Goal: Task Accomplishment & Management: Use online tool/utility

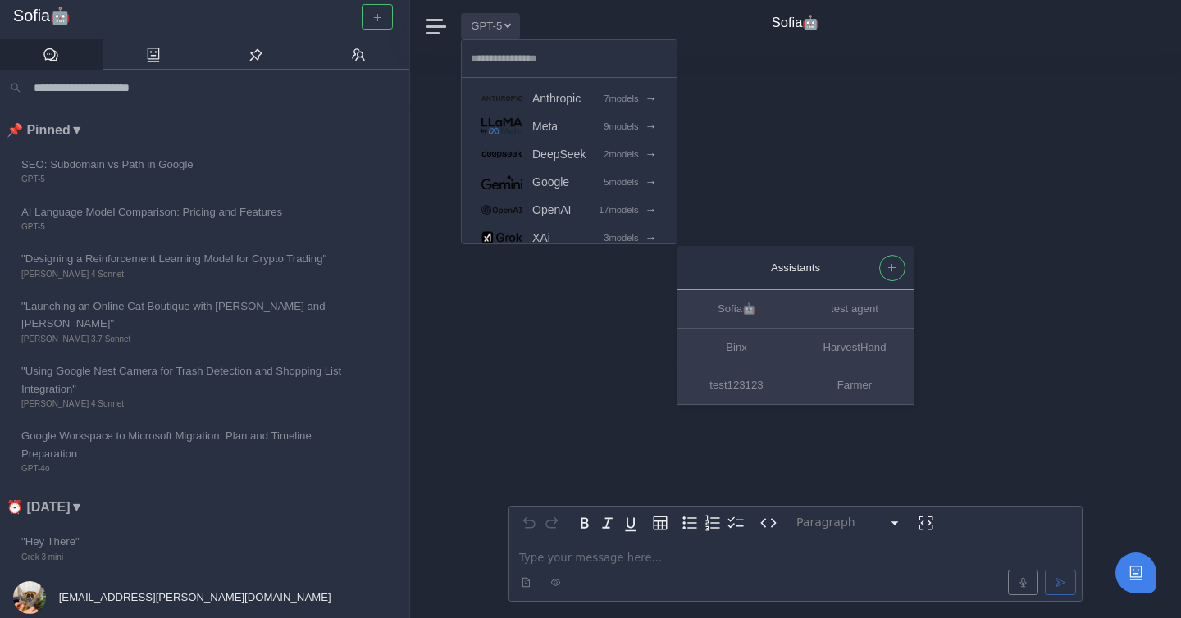
click at [579, 311] on div "Assistants [PERSON_NAME]🤖 test agent Binx HarvestHand test123123 Farmer Paragra…" at bounding box center [795, 335] width 574 height 566
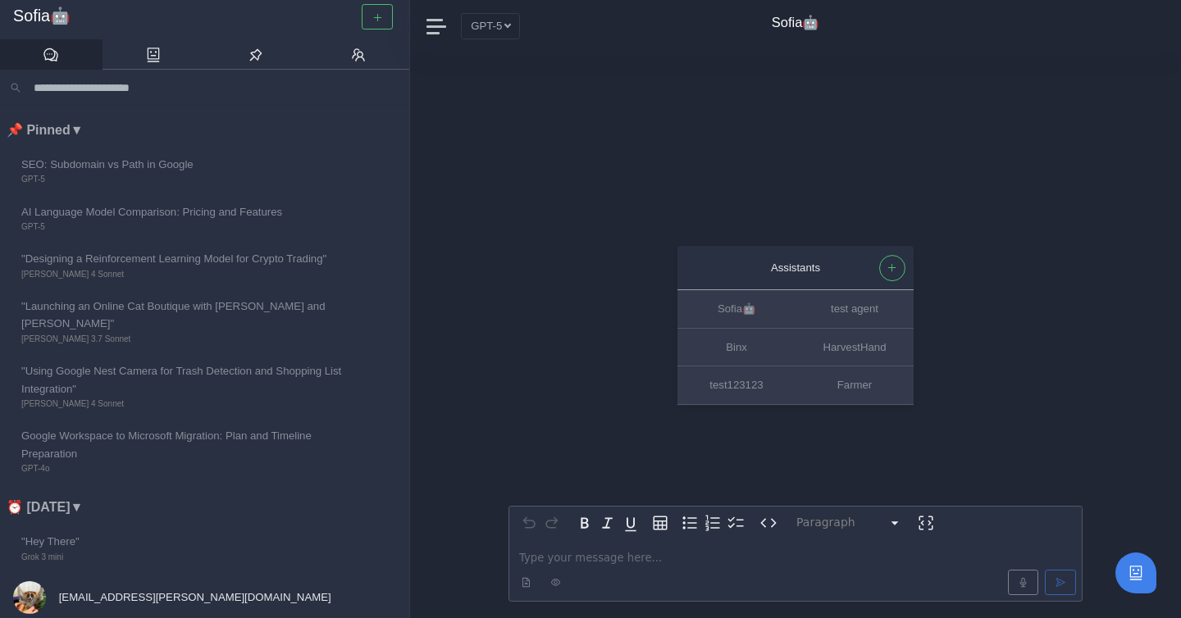
click at [790, 125] on div "Assistants [PERSON_NAME]🤖 test agent Binx HarvestHand test123123 Farmer Paragra…" at bounding box center [795, 335] width 574 height 566
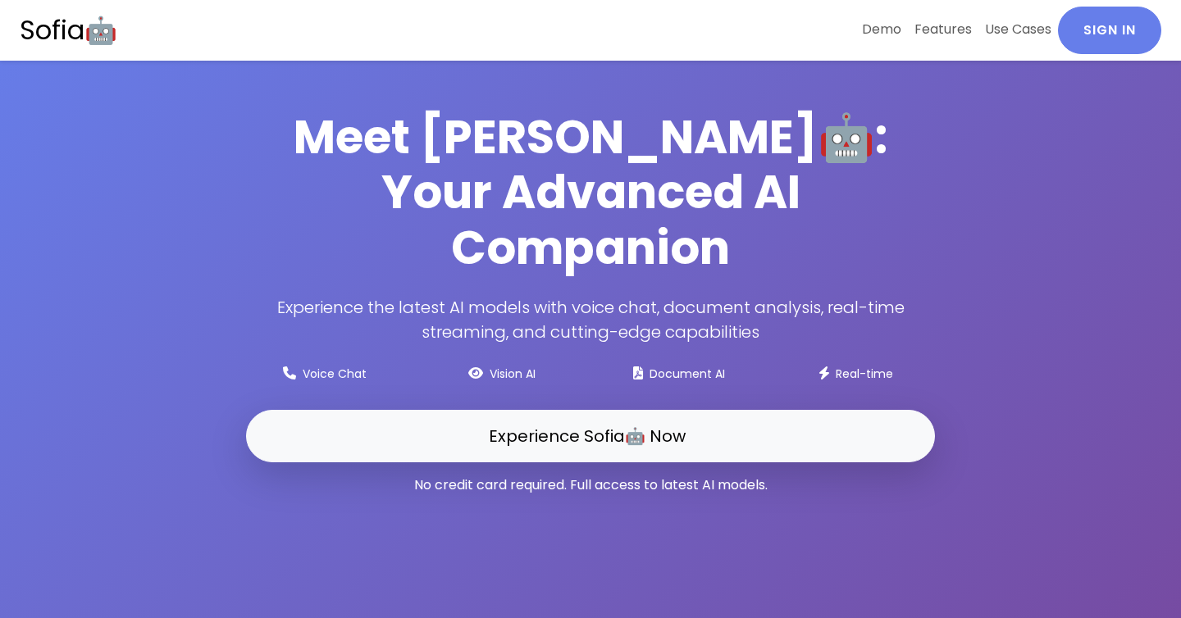
click at [668, 91] on header "Meet Sofia🤖: Your Advanced AI Companion Experience the latest AI models with vo…" at bounding box center [590, 309] width 1181 height 618
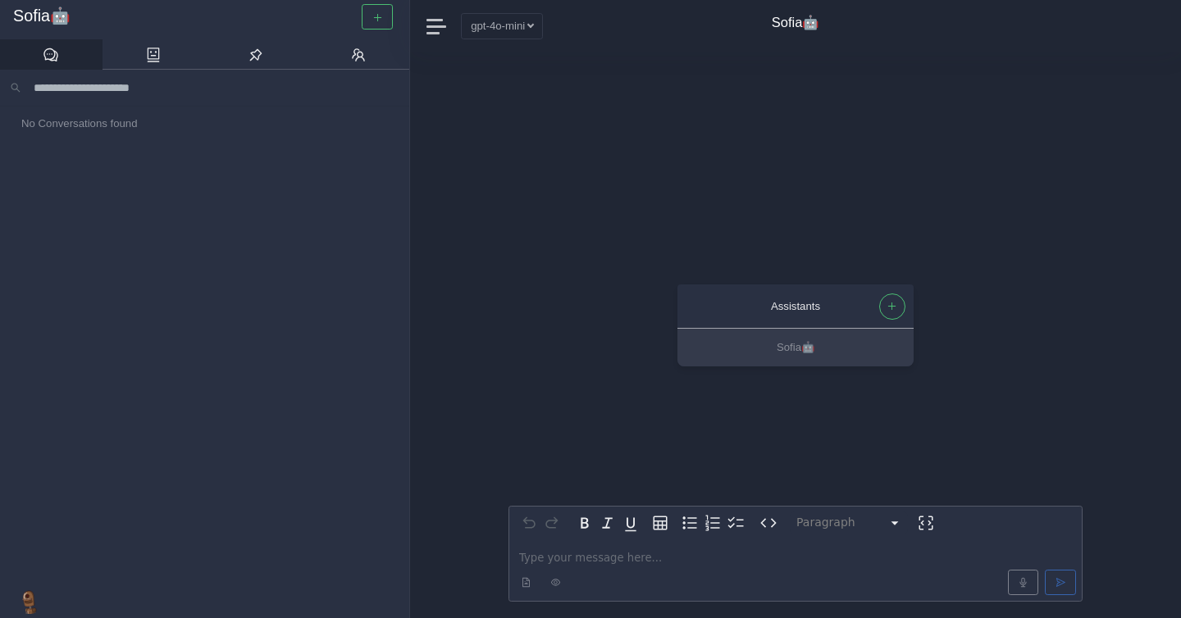
click at [489, 27] on button "gpt-4o-mini" at bounding box center [502, 25] width 82 height 25
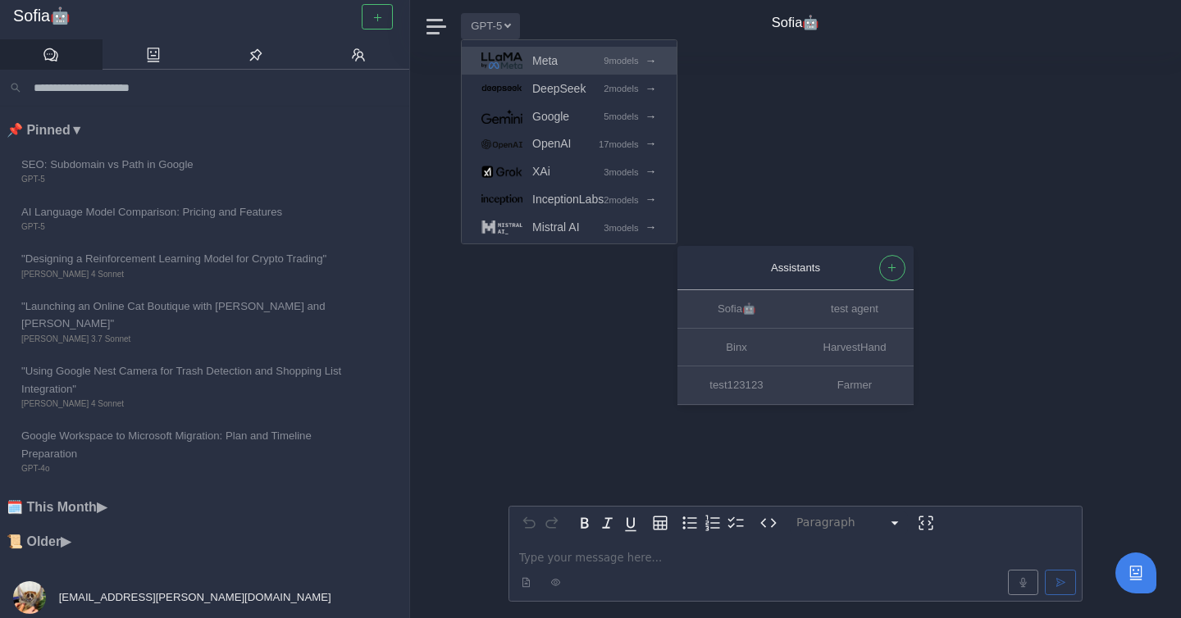
scroll to position [68, 0]
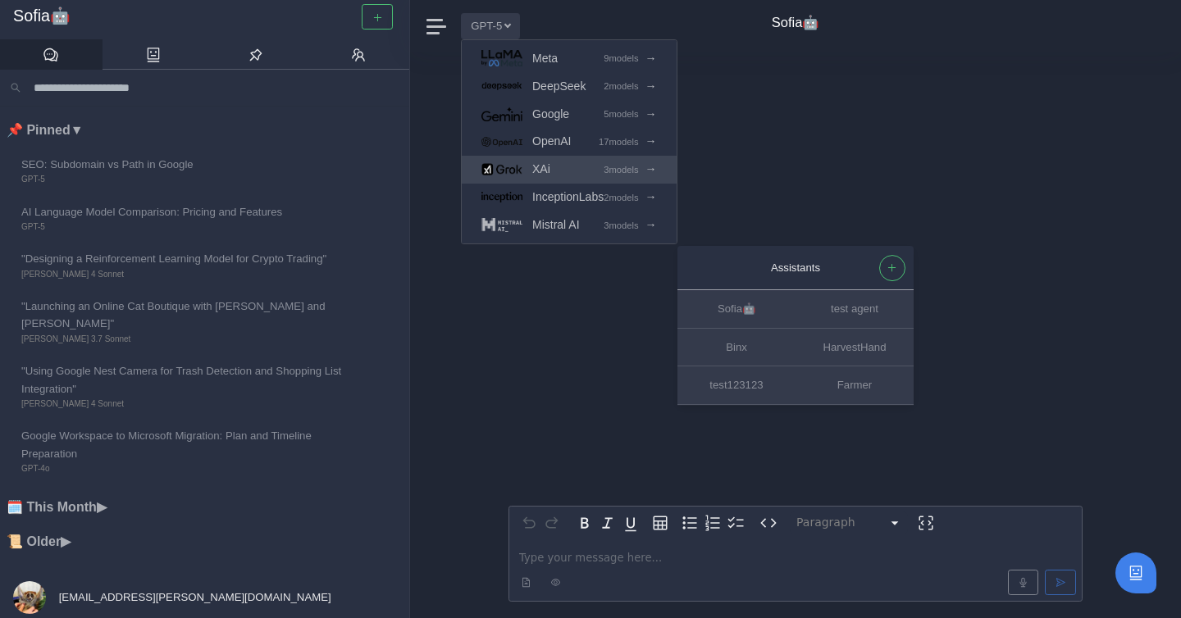
click at [558, 166] on link "XAi 3 models →" at bounding box center [569, 170] width 215 height 28
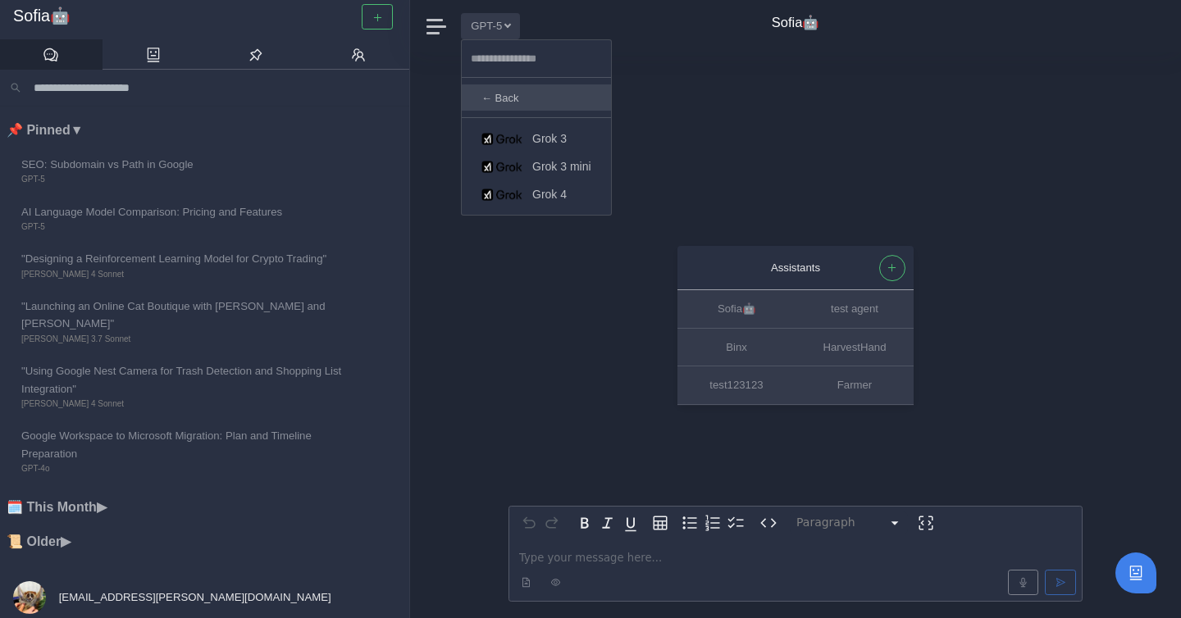
click at [549, 85] on link "← Back" at bounding box center [536, 97] width 149 height 26
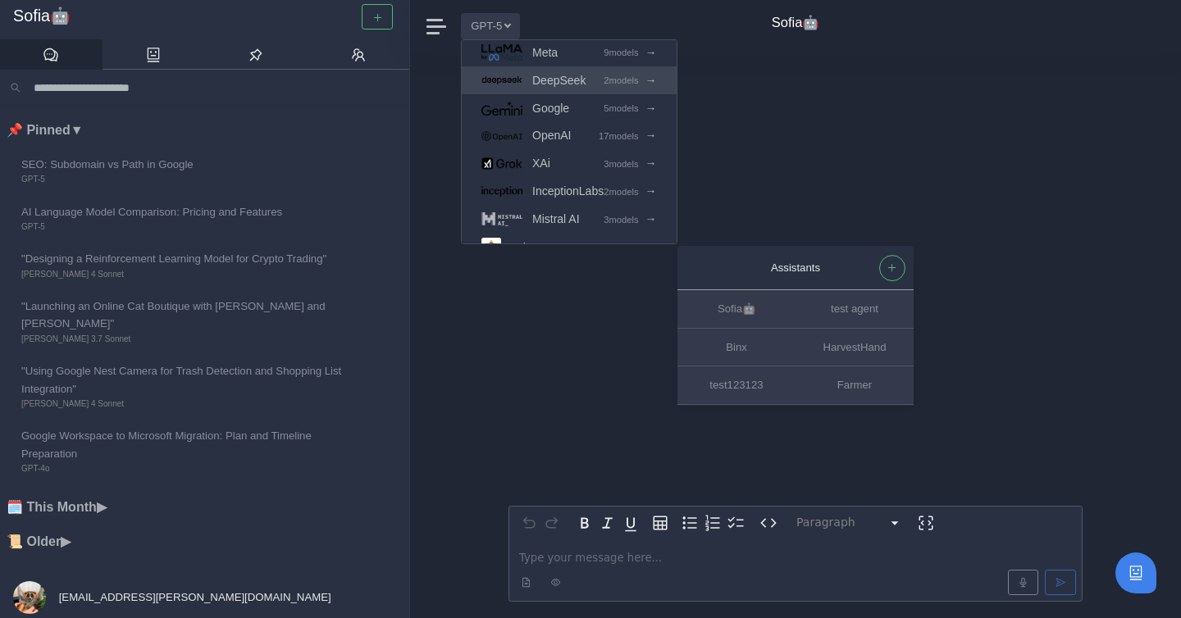
scroll to position [99, 0]
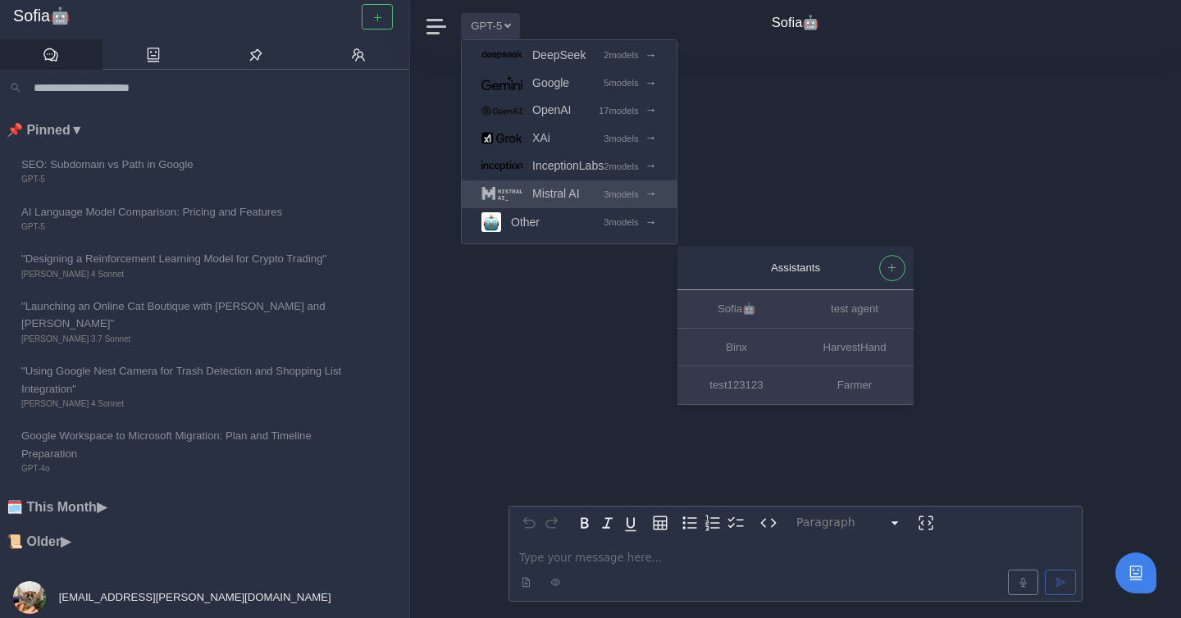
click at [578, 189] on span "Mistral AI" at bounding box center [556, 194] width 48 height 19
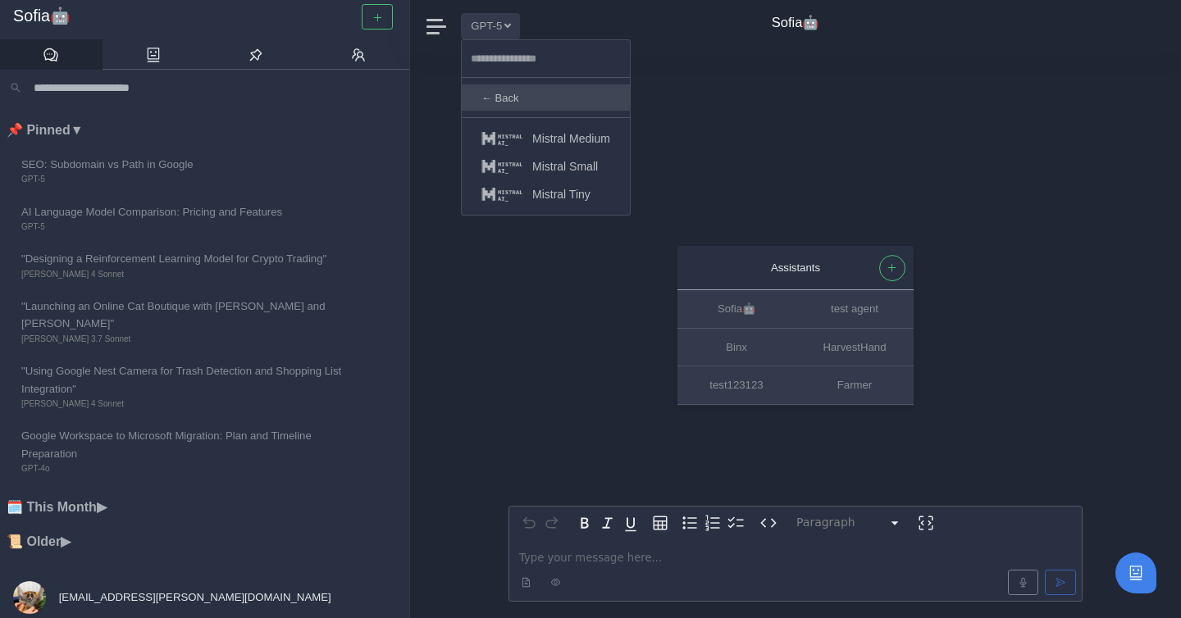
click at [528, 93] on link "← Back" at bounding box center [546, 97] width 168 height 26
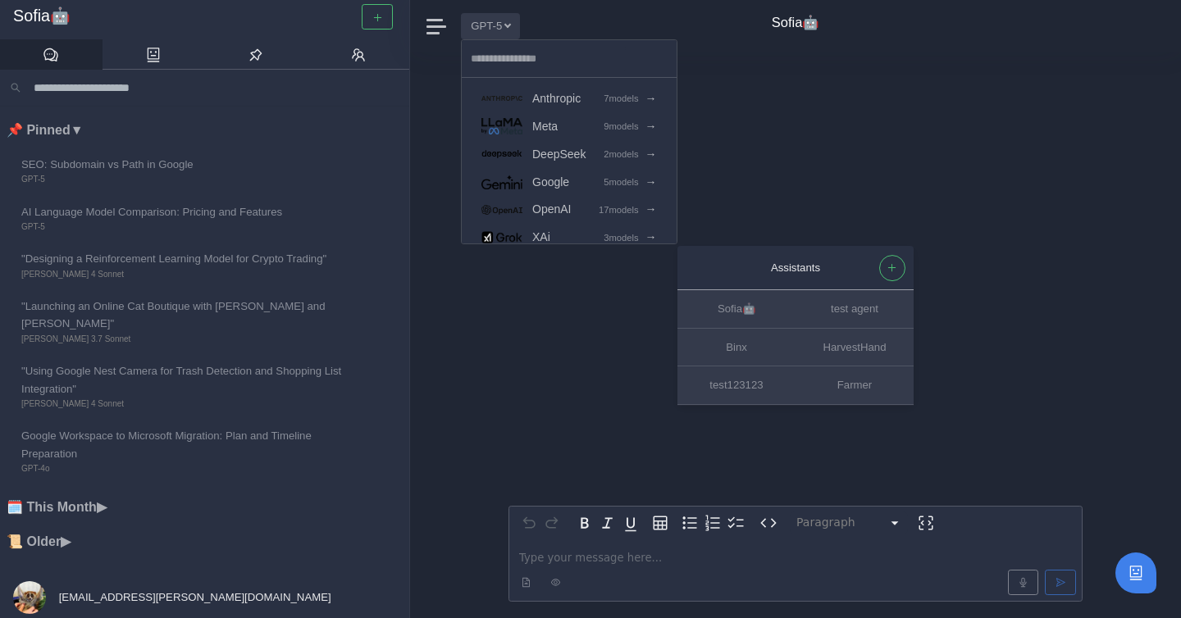
click at [786, 180] on div "Assistants [PERSON_NAME]🤖 test agent Binx HarvestHand test123123 Farmer Paragra…" at bounding box center [795, 335] width 574 height 566
